Goal: Task Accomplishment & Management: Manage account settings

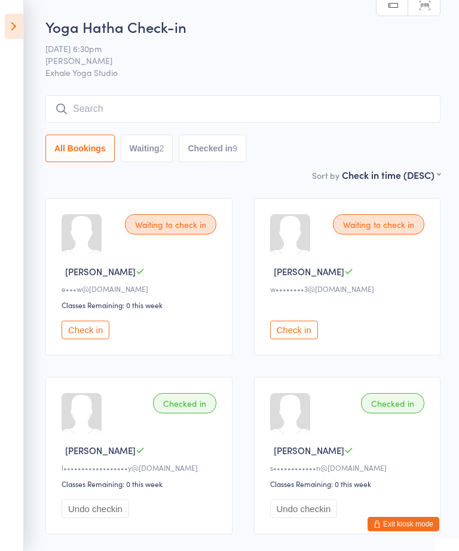
click at [404, 525] on button "Exit kiosk mode" at bounding box center [404, 524] width 72 height 14
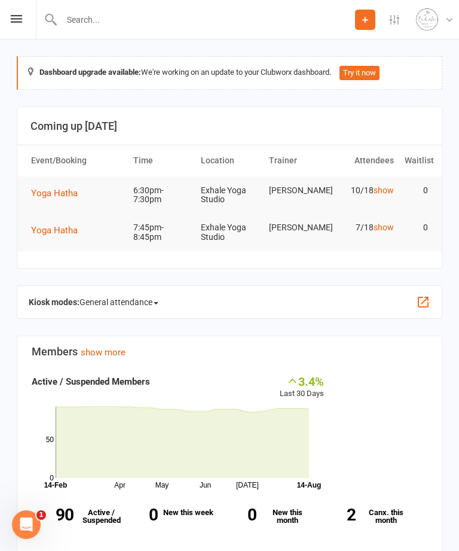
click at [14, 26] on div "Prospect Member Non-attending contact Class / event Appointment Task Membership…" at bounding box center [229, 19] width 459 height 39
click at [4, 20] on div "Prospect Member Non-attending contact Class / event Appointment Task Membership…" at bounding box center [229, 19] width 459 height 39
click at [17, 16] on icon at bounding box center [16, 19] width 11 height 8
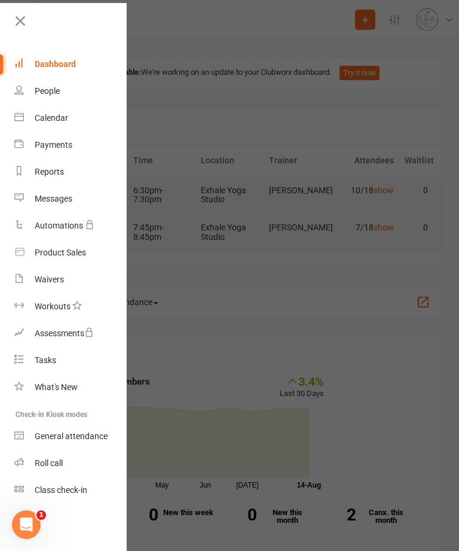
click at [41, 117] on div "Calendar" at bounding box center [51, 118] width 33 height 10
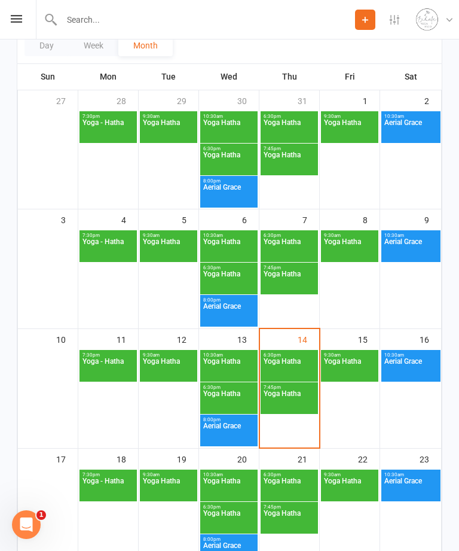
scroll to position [173, 0]
click at [292, 375] on span "Yoga Hatha" at bounding box center [289, 369] width 53 height 22
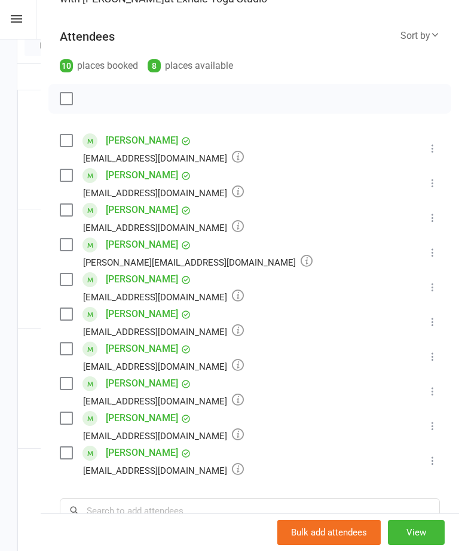
scroll to position [144, 0]
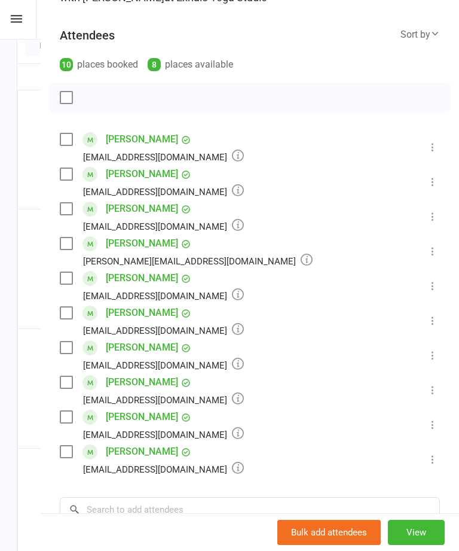
click at [435, 291] on icon at bounding box center [433, 286] width 12 height 12
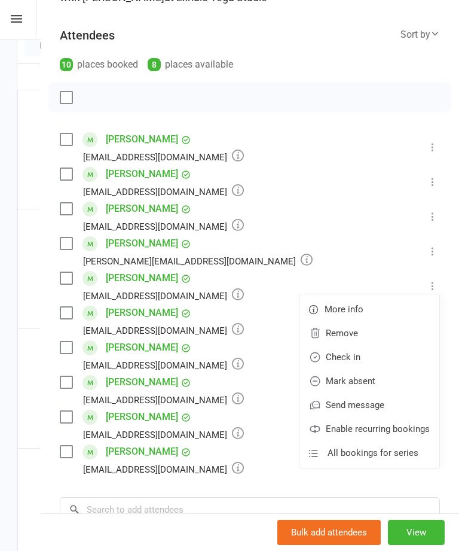
click at [384, 337] on link "Remove" at bounding box center [370, 333] width 140 height 24
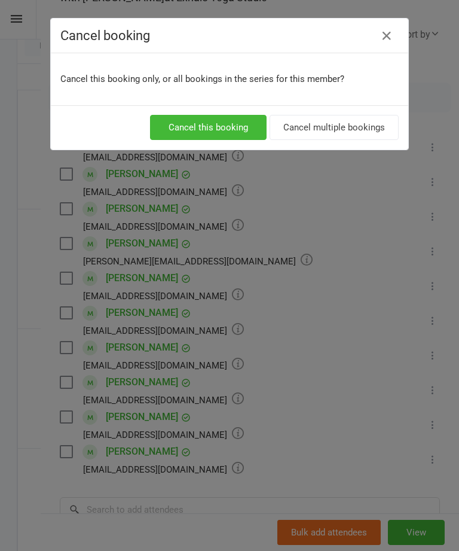
click at [242, 127] on button "Cancel this booking" at bounding box center [208, 127] width 117 height 25
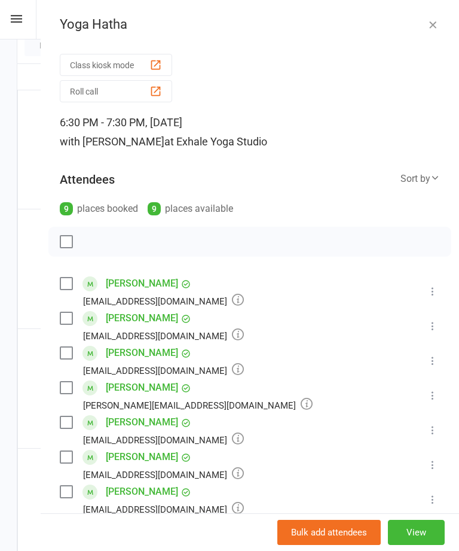
scroll to position [0, 0]
click at [432, 20] on icon "button" at bounding box center [433, 25] width 12 height 12
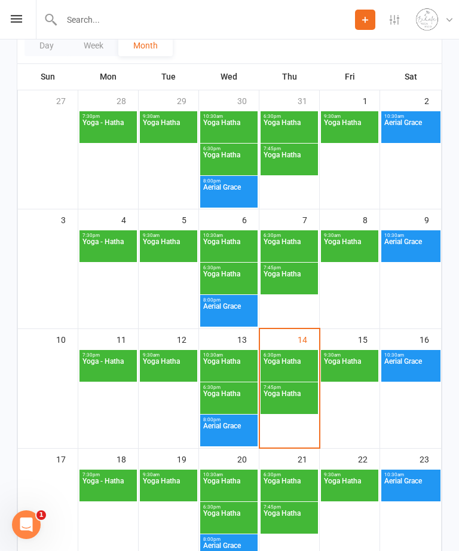
click at [302, 408] on span "Yoga Hatha" at bounding box center [289, 401] width 53 height 22
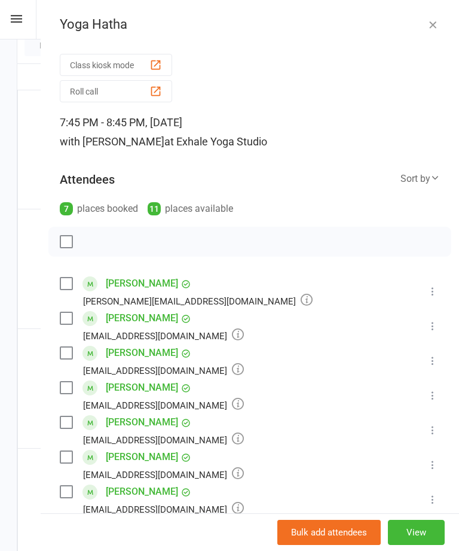
click at [430, 22] on icon "button" at bounding box center [433, 25] width 12 height 12
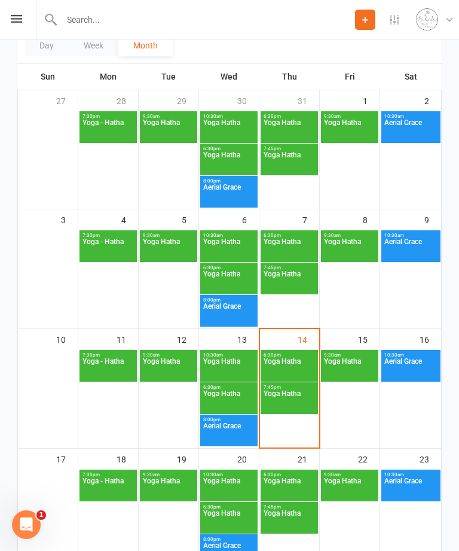
click at [291, 371] on span "Yoga Hatha" at bounding box center [289, 369] width 53 height 22
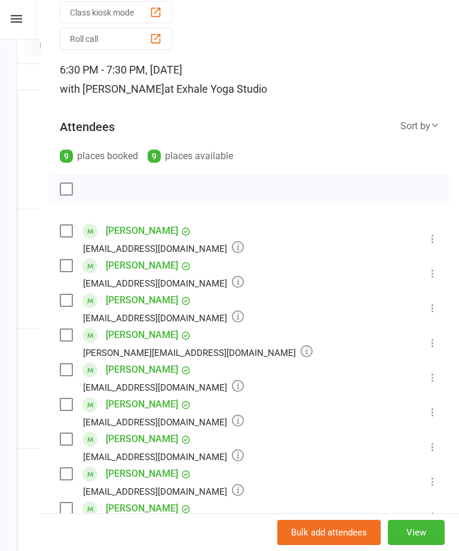
scroll to position [54, 0]
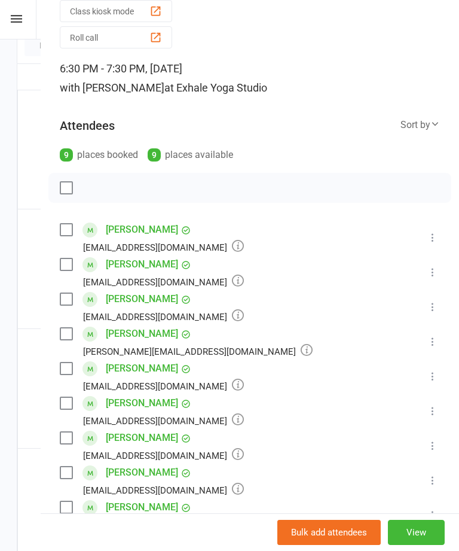
click at [431, 483] on icon at bounding box center [433, 480] width 12 height 12
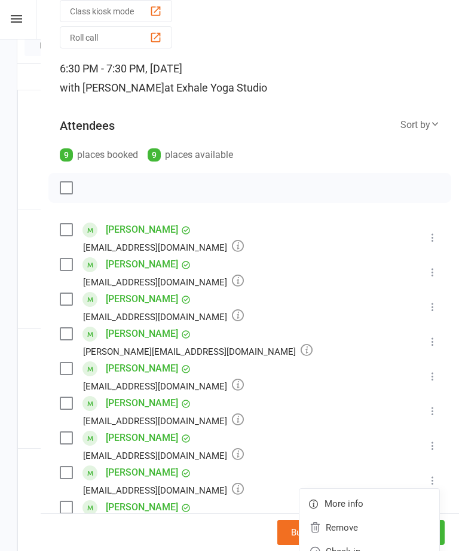
click at [368, 550] on link "Check in" at bounding box center [370, 551] width 140 height 24
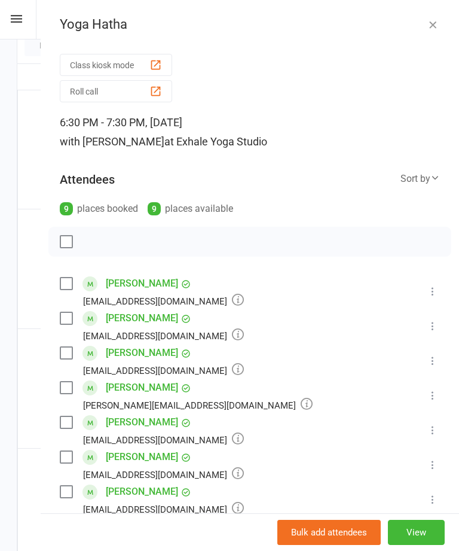
scroll to position [0, 0]
click at [434, 26] on icon "button" at bounding box center [433, 25] width 12 height 12
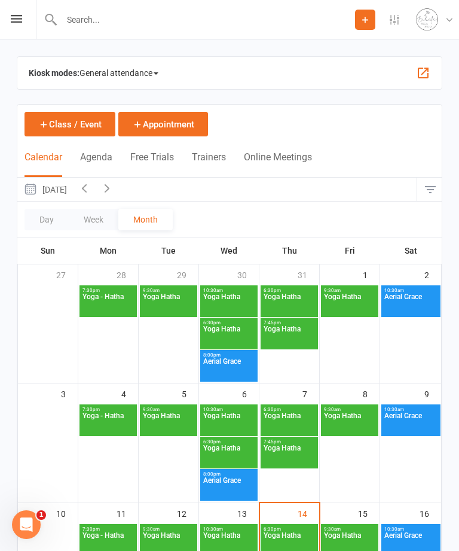
click at [100, 21] on input "text" at bounding box center [206, 19] width 297 height 17
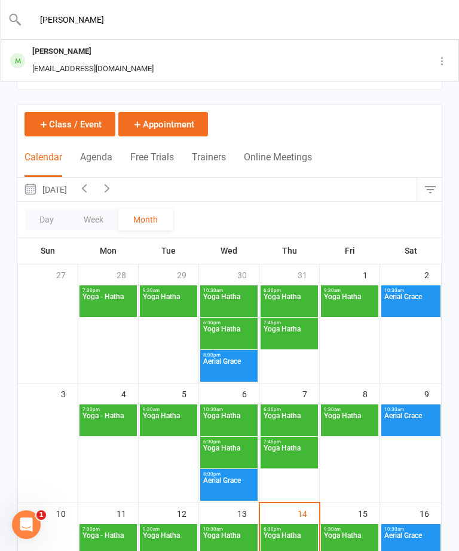
type input "Kayl"
click at [69, 57] on div "Kayleigh Fantoni" at bounding box center [93, 51] width 129 height 17
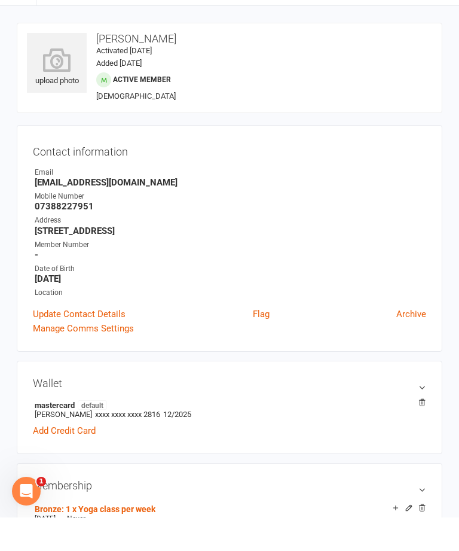
scroll to position [176, 0]
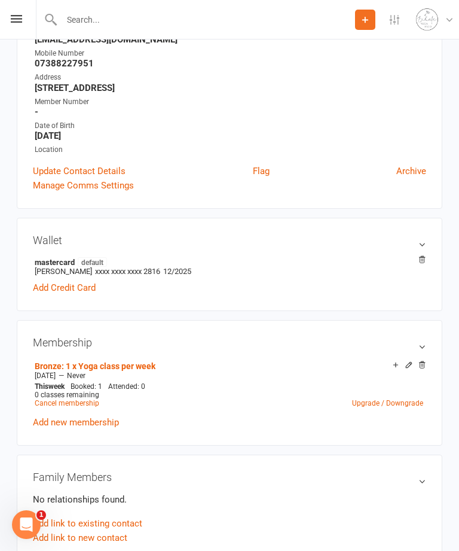
click at [64, 407] on link "Cancel membership" at bounding box center [67, 403] width 65 height 8
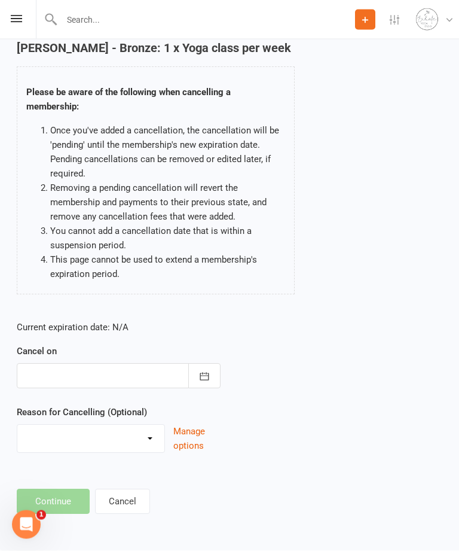
scroll to position [58, 0]
click at [203, 377] on icon "button" at bounding box center [205, 377] width 12 height 12
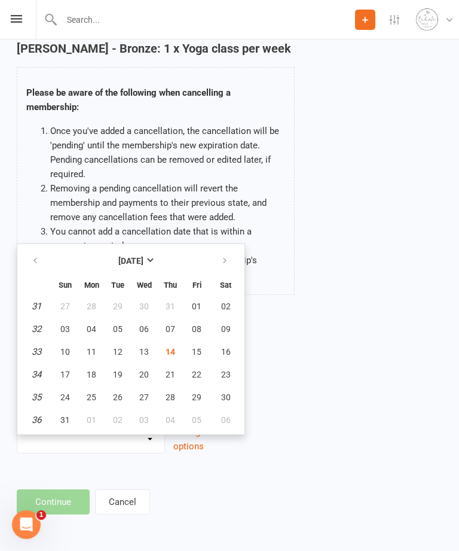
click at [60, 417] on span "31" at bounding box center [65, 420] width 10 height 10
type input "31 Aug 2025"
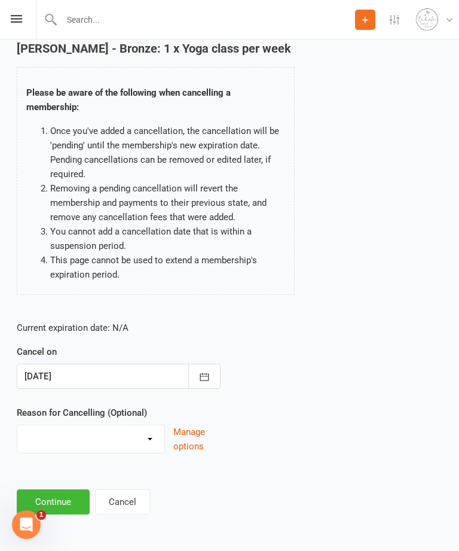
click at [69, 505] on button "Continue" at bounding box center [53, 501] width 73 height 25
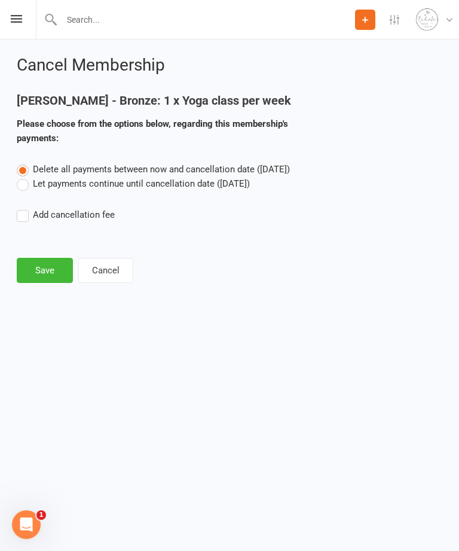
click at [23, 188] on label "Let payments continue until cancellation date (Aug 31, 2025)" at bounding box center [133, 183] width 233 height 14
click at [23, 176] on input "Let payments continue until cancellation date (Aug 31, 2025)" at bounding box center [21, 176] width 8 height 0
click at [37, 267] on button "Save" at bounding box center [45, 270] width 56 height 25
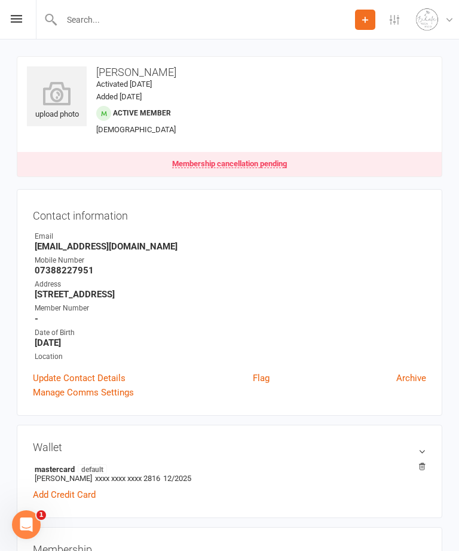
click at [14, 20] on icon at bounding box center [16, 19] width 11 height 8
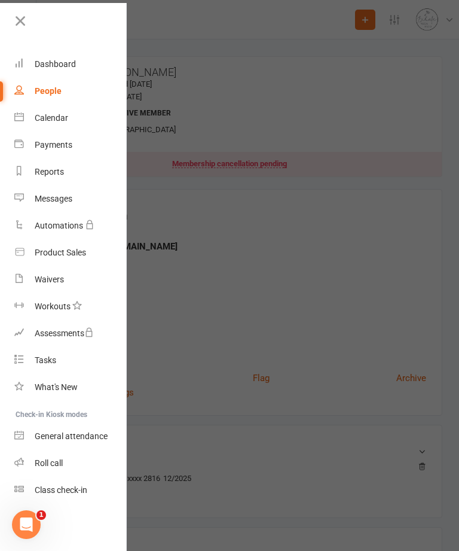
click at [65, 117] on div "Calendar" at bounding box center [51, 118] width 33 height 10
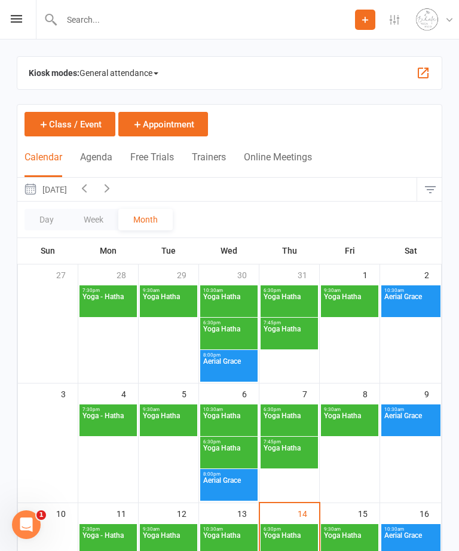
click at [13, 22] on icon at bounding box center [16, 19] width 11 height 8
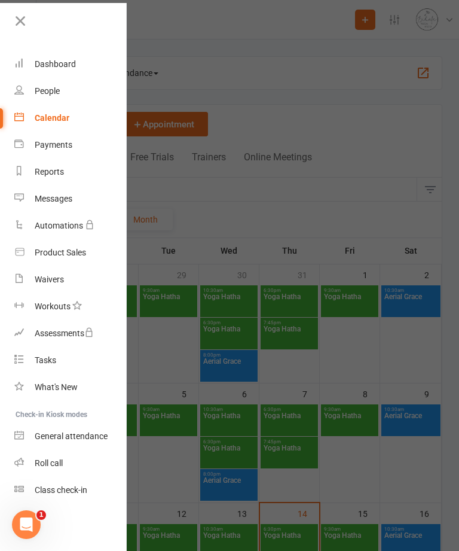
click at [351, 205] on div at bounding box center [229, 275] width 459 height 551
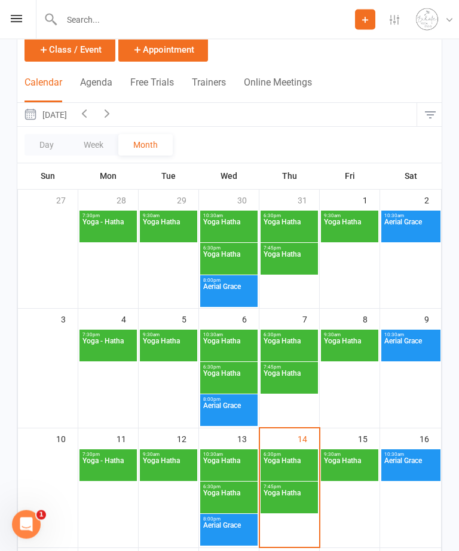
click at [304, 477] on span "Yoga Hatha" at bounding box center [289, 468] width 53 height 22
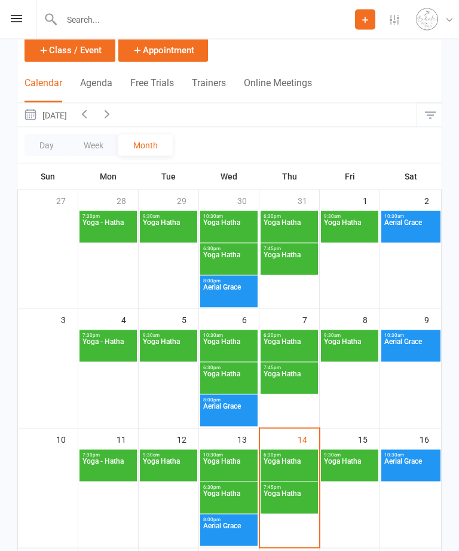
scroll to position [75, 0]
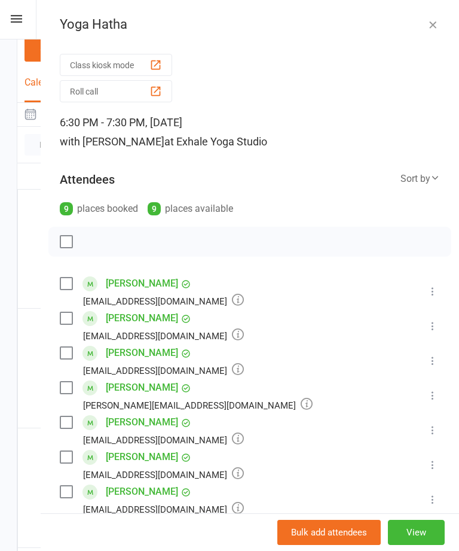
click at [430, 23] on icon "button" at bounding box center [433, 25] width 12 height 12
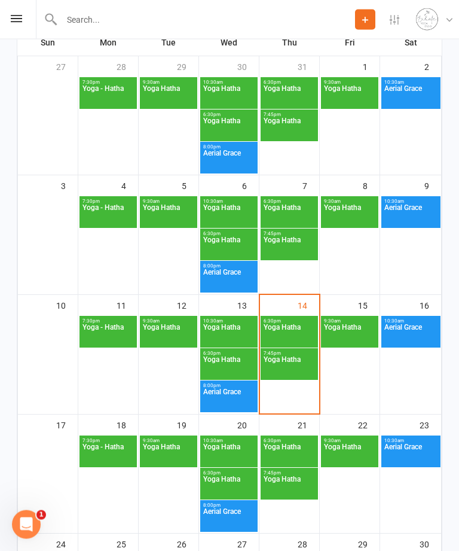
scroll to position [211, 0]
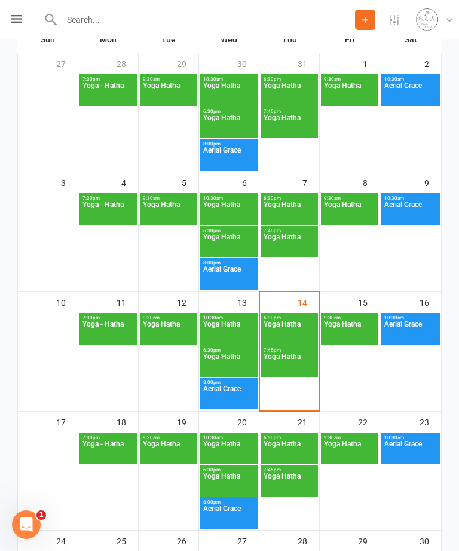
click at [286, 486] on span "Yoga Hatha" at bounding box center [289, 483] width 53 height 22
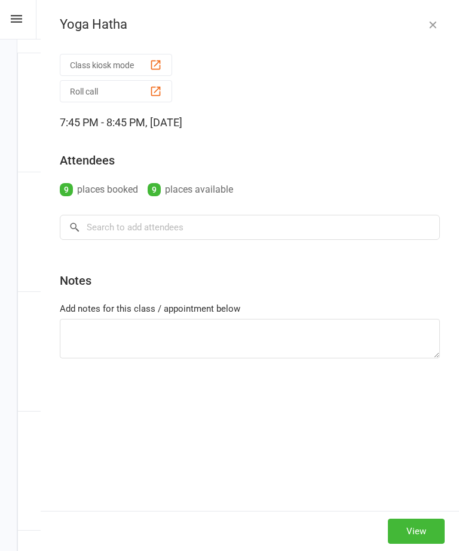
click at [430, 20] on icon "button" at bounding box center [433, 25] width 12 height 12
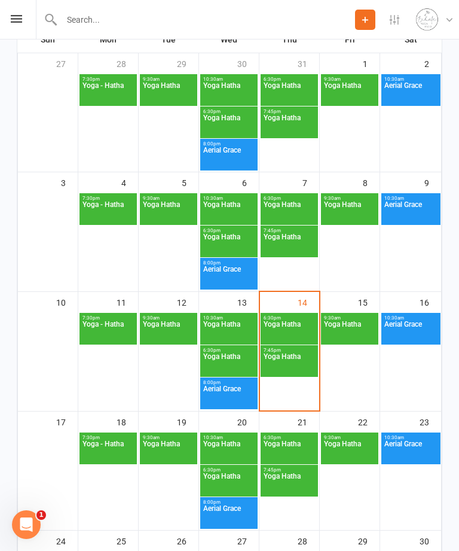
click at [289, 374] on span "Yoga Hatha" at bounding box center [289, 364] width 53 height 22
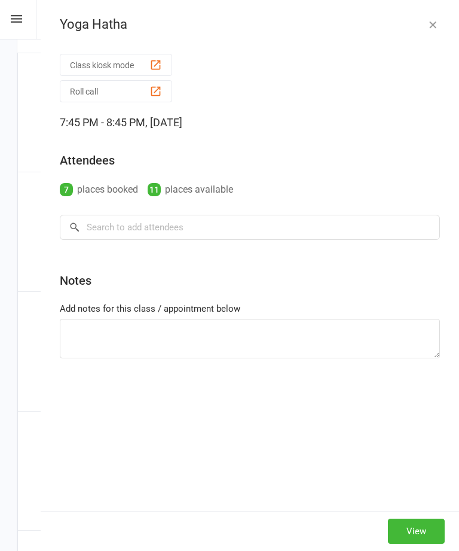
click at [428, 30] on button "button" at bounding box center [433, 24] width 14 height 14
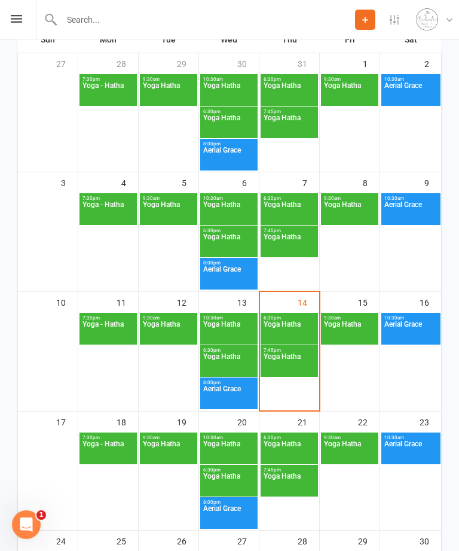
click at [297, 494] on span "Yoga Hatha" at bounding box center [289, 483] width 53 height 22
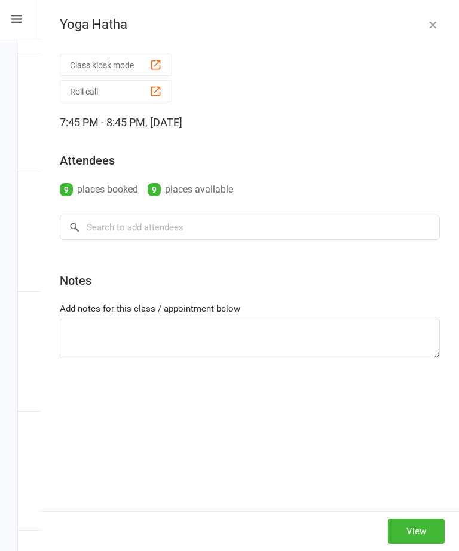
click at [428, 28] on icon "button" at bounding box center [433, 25] width 12 height 12
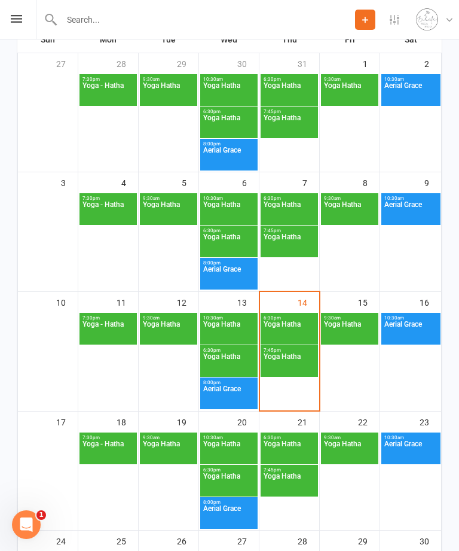
click at [108, 458] on span "Yoga - Hatha" at bounding box center [108, 451] width 53 height 22
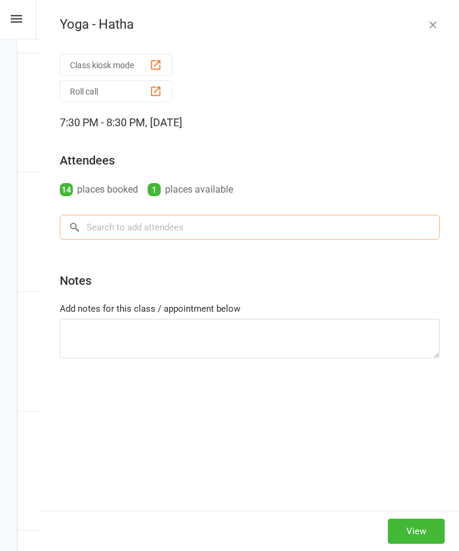
click at [161, 228] on input "search" at bounding box center [250, 227] width 380 height 25
type input "Nicky"
click at [430, 20] on icon "button" at bounding box center [433, 25] width 12 height 12
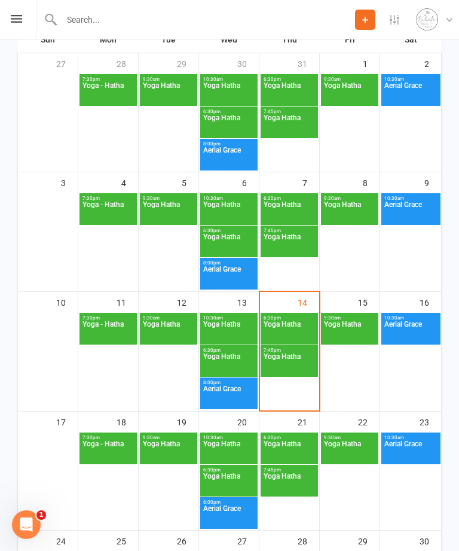
click at [286, 334] on span "Yoga Hatha" at bounding box center [289, 331] width 53 height 22
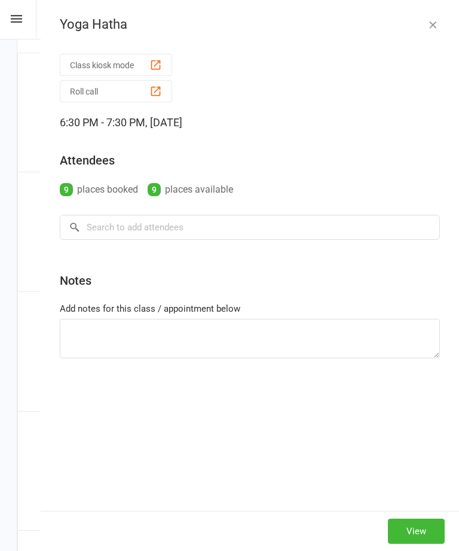
click at [438, 20] on icon "button" at bounding box center [433, 25] width 12 height 12
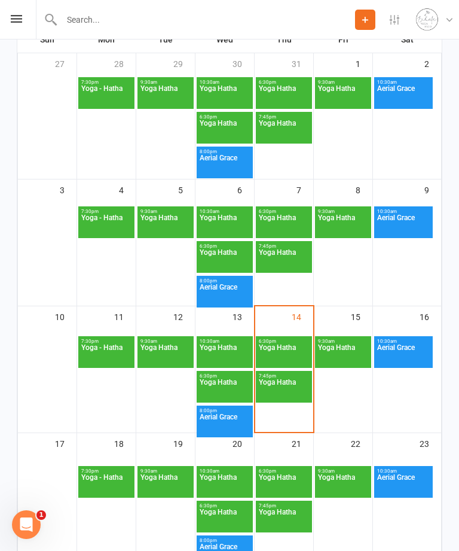
scroll to position [282, 0]
